Goal: Task Accomplishment & Management: Manage account settings

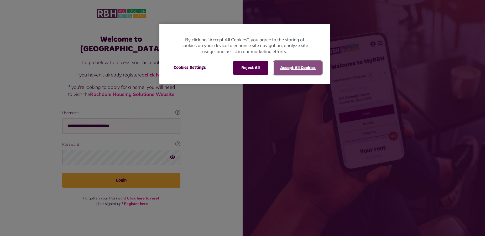
click at [290, 64] on button "Accept All Cookies" at bounding box center [298, 68] width 49 height 14
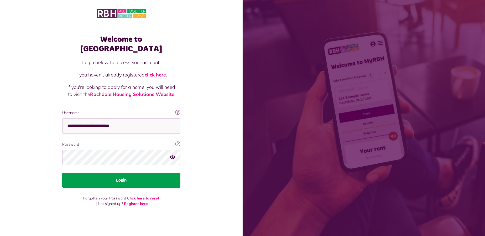
click at [156, 178] on button "Login" at bounding box center [121, 180] width 118 height 15
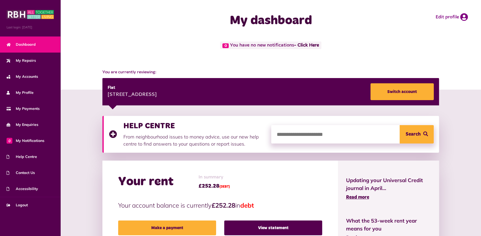
scroll to position [87, 0]
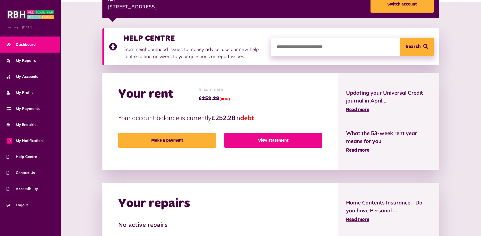
click at [267, 139] on link "View statement" at bounding box center [273, 140] width 98 height 15
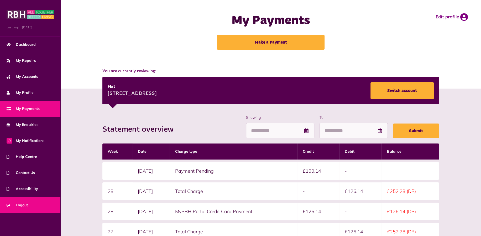
click at [18, 205] on span "Logout" at bounding box center [17, 205] width 21 height 6
